Goal: Transaction & Acquisition: Obtain resource

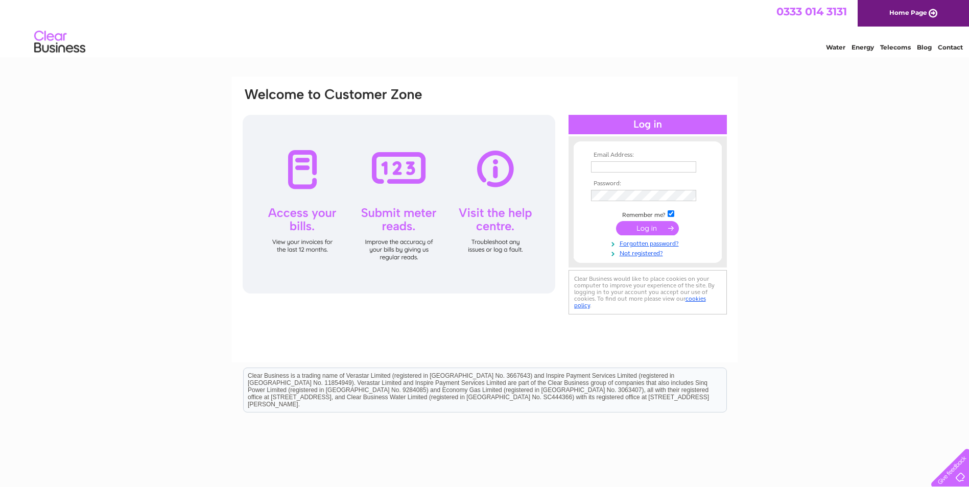
click at [617, 164] on input "text" at bounding box center [643, 166] width 105 height 11
paste input "abz.ap@tachealthcare.com"
type input "abz.ap@tachealthcare.com"
click at [649, 228] on input "submit" at bounding box center [647, 229] width 63 height 14
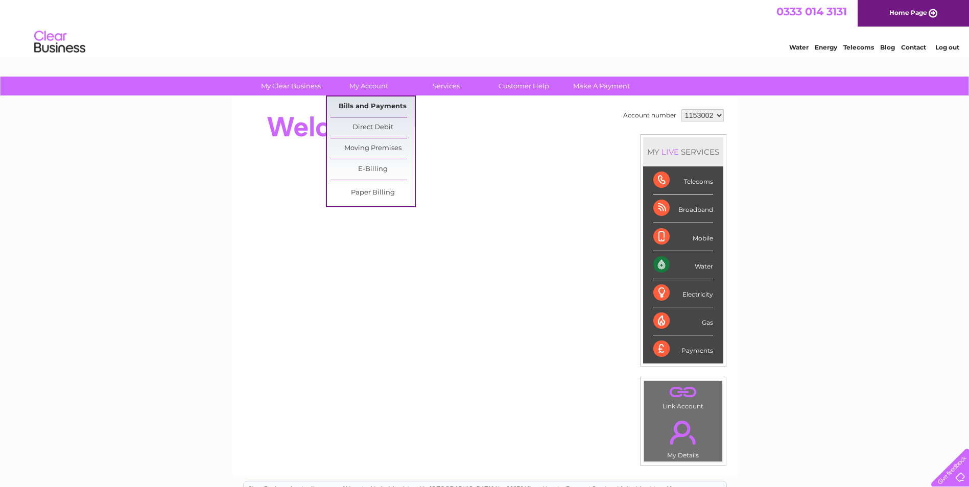
click at [367, 105] on link "Bills and Payments" at bounding box center [372, 106] width 84 height 20
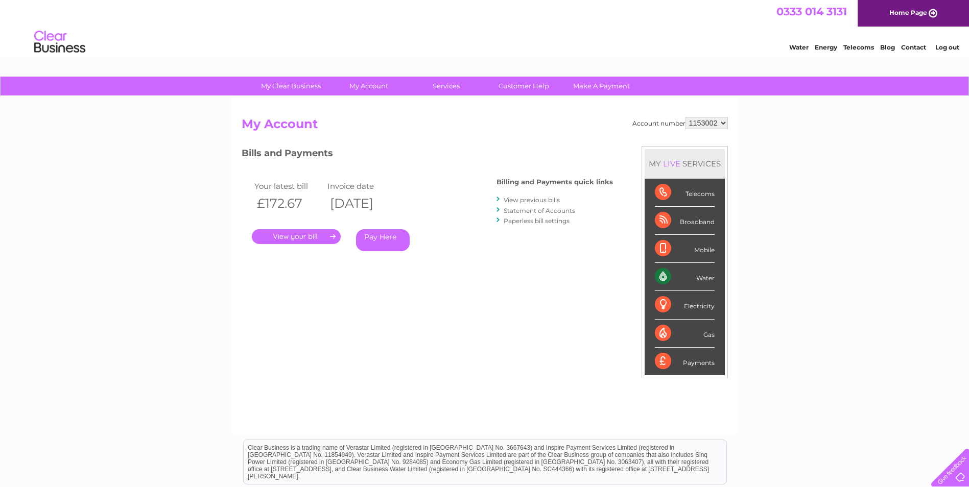
click at [312, 236] on link "." at bounding box center [296, 236] width 89 height 15
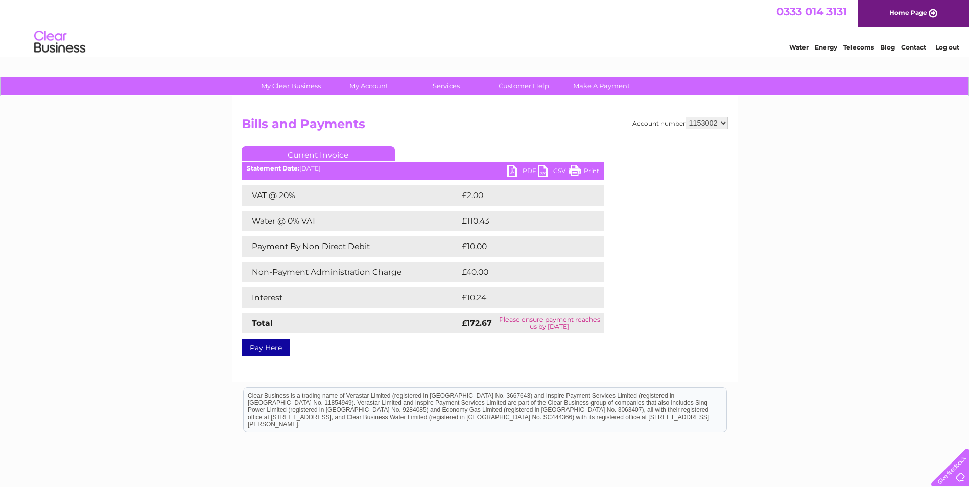
click at [529, 171] on link "PDF" at bounding box center [522, 172] width 31 height 15
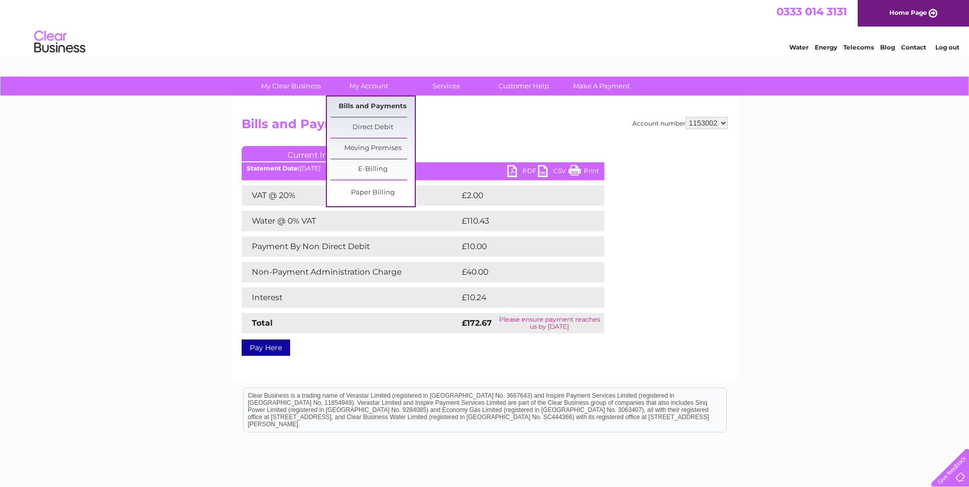
click at [365, 107] on link "Bills and Payments" at bounding box center [372, 106] width 84 height 20
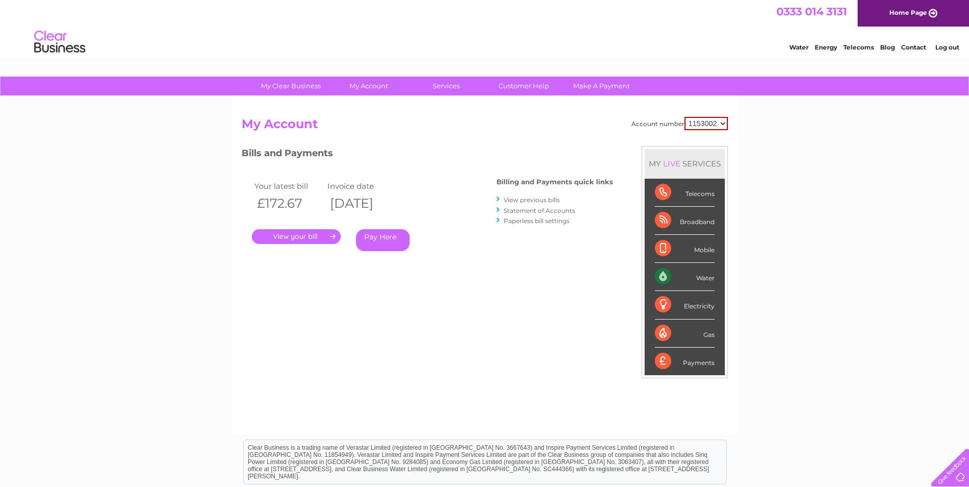
click at [536, 210] on link "Statement of Accounts" at bounding box center [538, 211] width 71 height 8
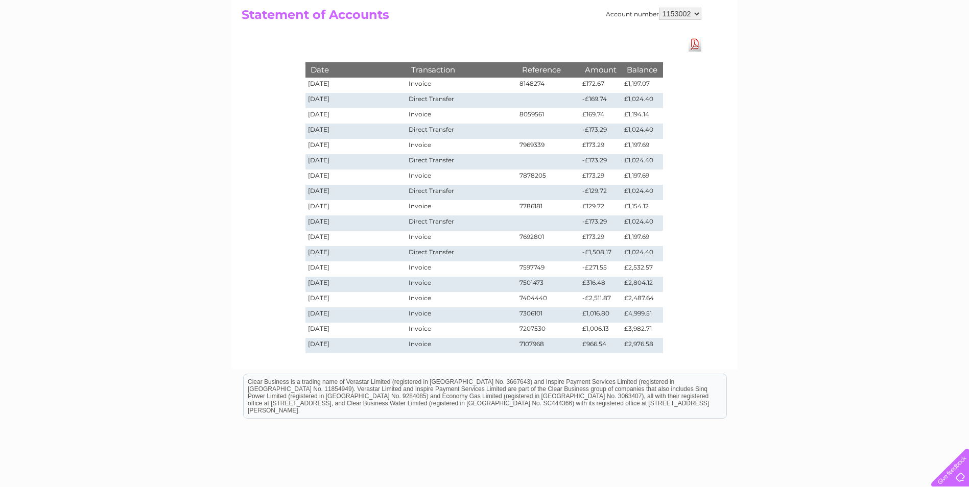
scroll to position [85, 0]
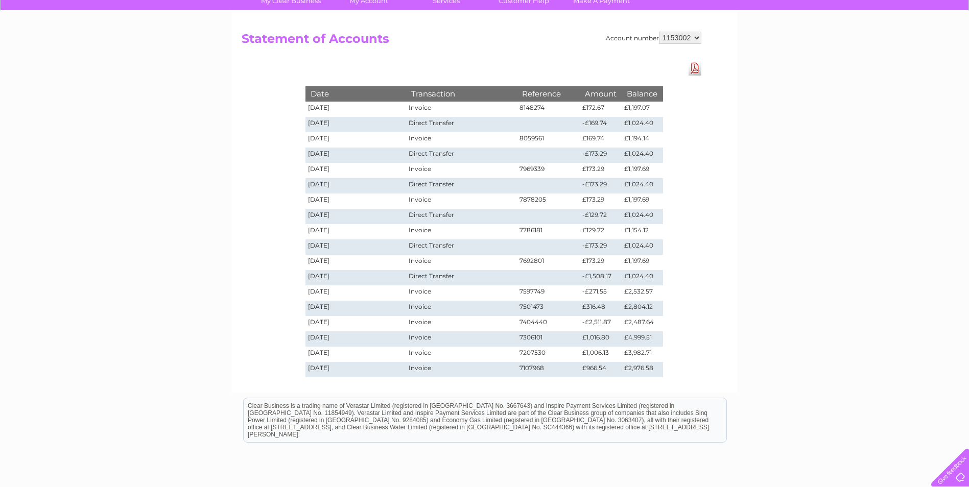
click at [695, 69] on link "Download Pdf" at bounding box center [694, 68] width 13 height 15
click at [256, 192] on div "Account number 1153002 Statement of Accounts Download Pdf Date Transaction Refe…" at bounding box center [484, 201] width 505 height 381
click at [693, 37] on select "1153002" at bounding box center [680, 38] width 42 height 12
click at [541, 46] on h2 "Statement of Accounts" at bounding box center [472, 41] width 460 height 19
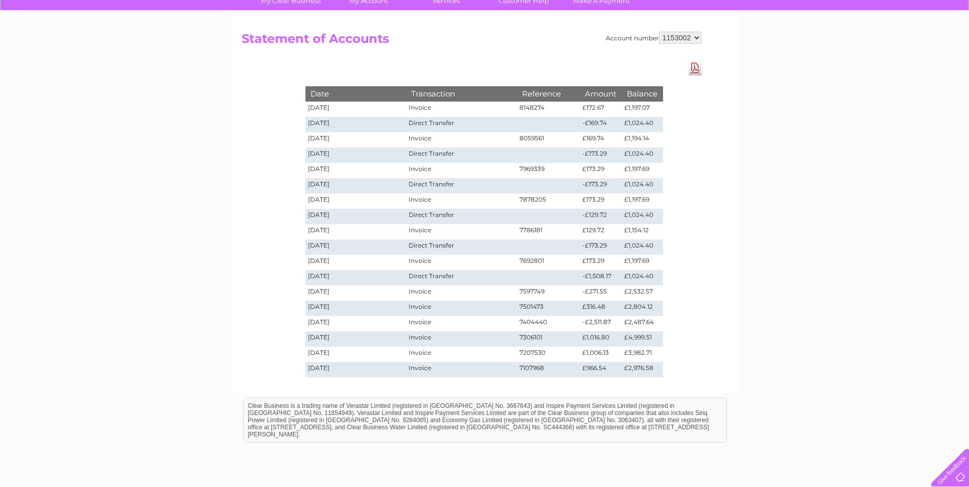
click at [215, 251] on div "My Clear Business Login Details My Details My Preferences Link Account My Accou…" at bounding box center [484, 279] width 969 height 576
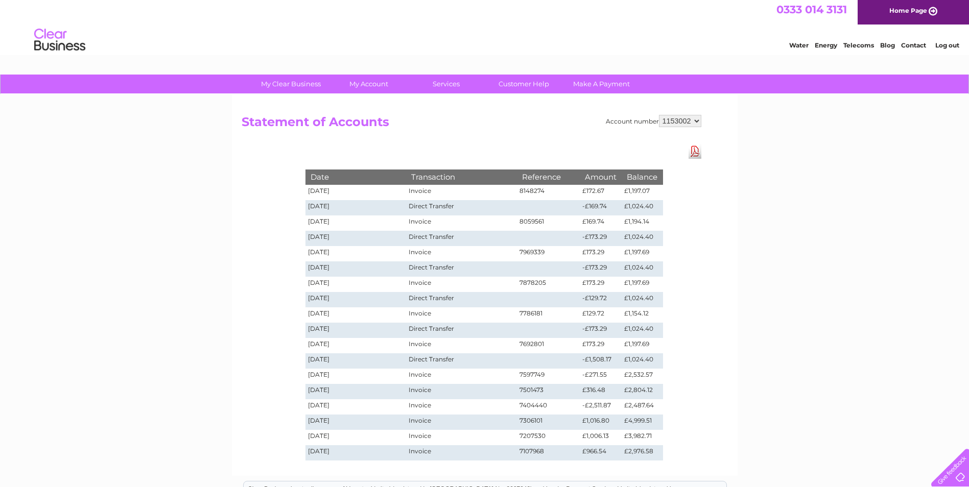
scroll to position [0, 0]
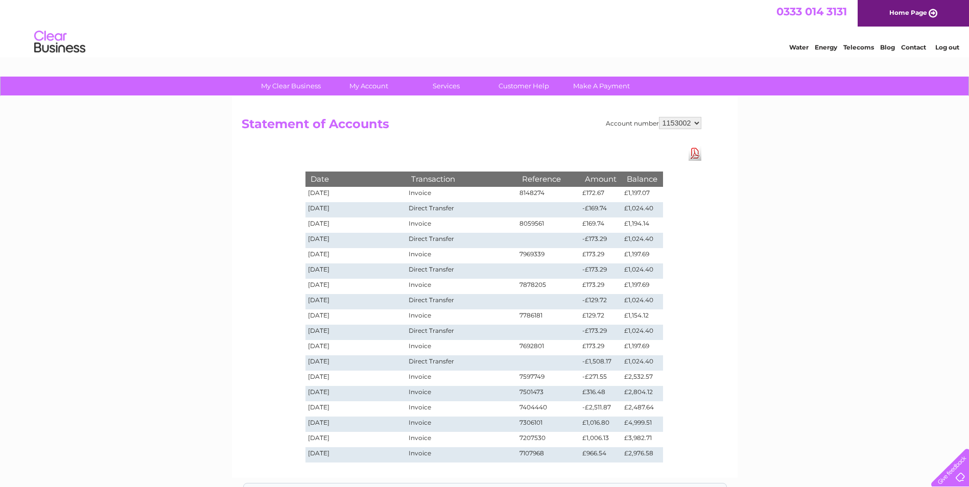
click at [944, 46] on link "Log out" at bounding box center [947, 47] width 24 height 8
